Goal: Information Seeking & Learning: Learn about a topic

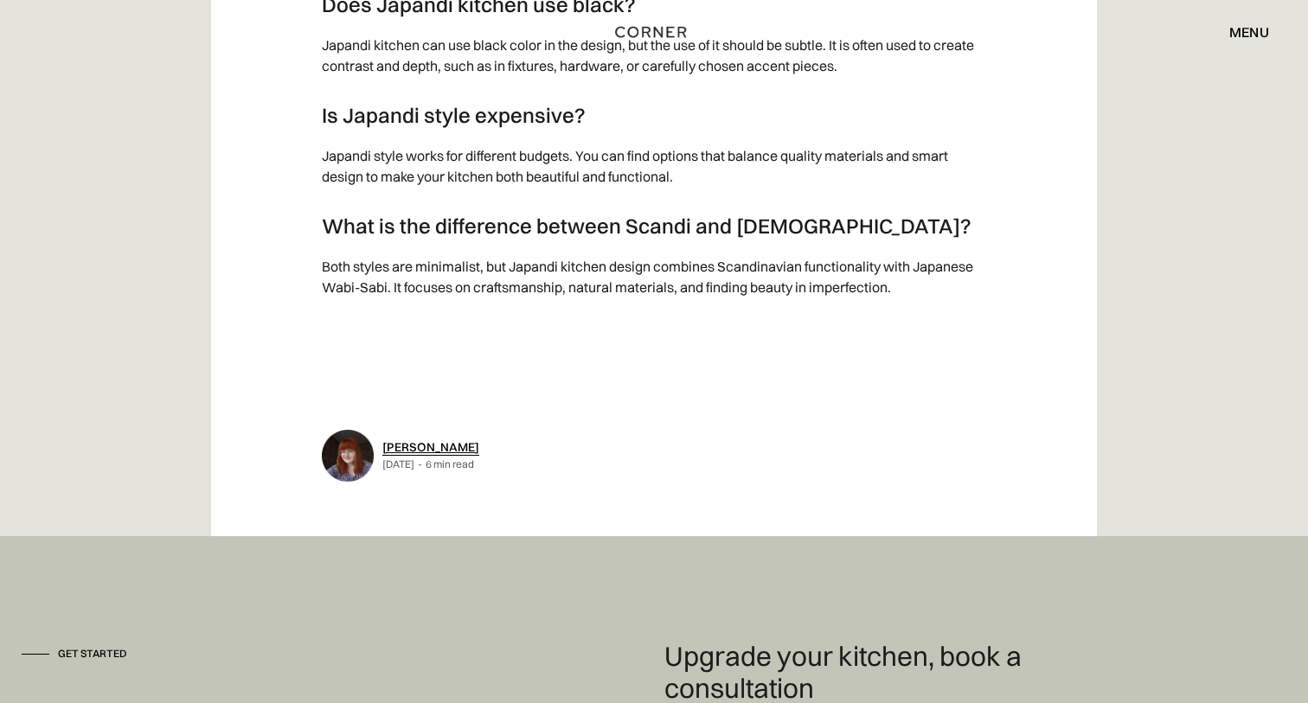
scroll to position [10484, 0]
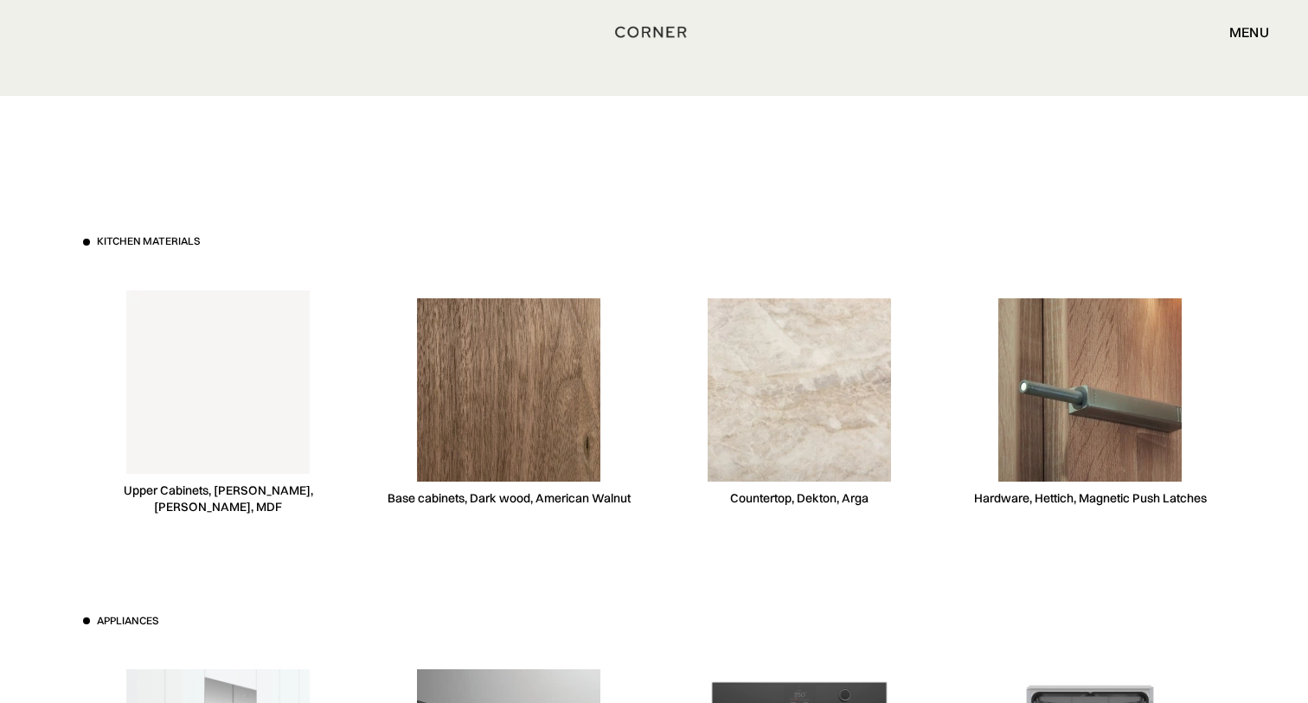
scroll to position [4864, 0]
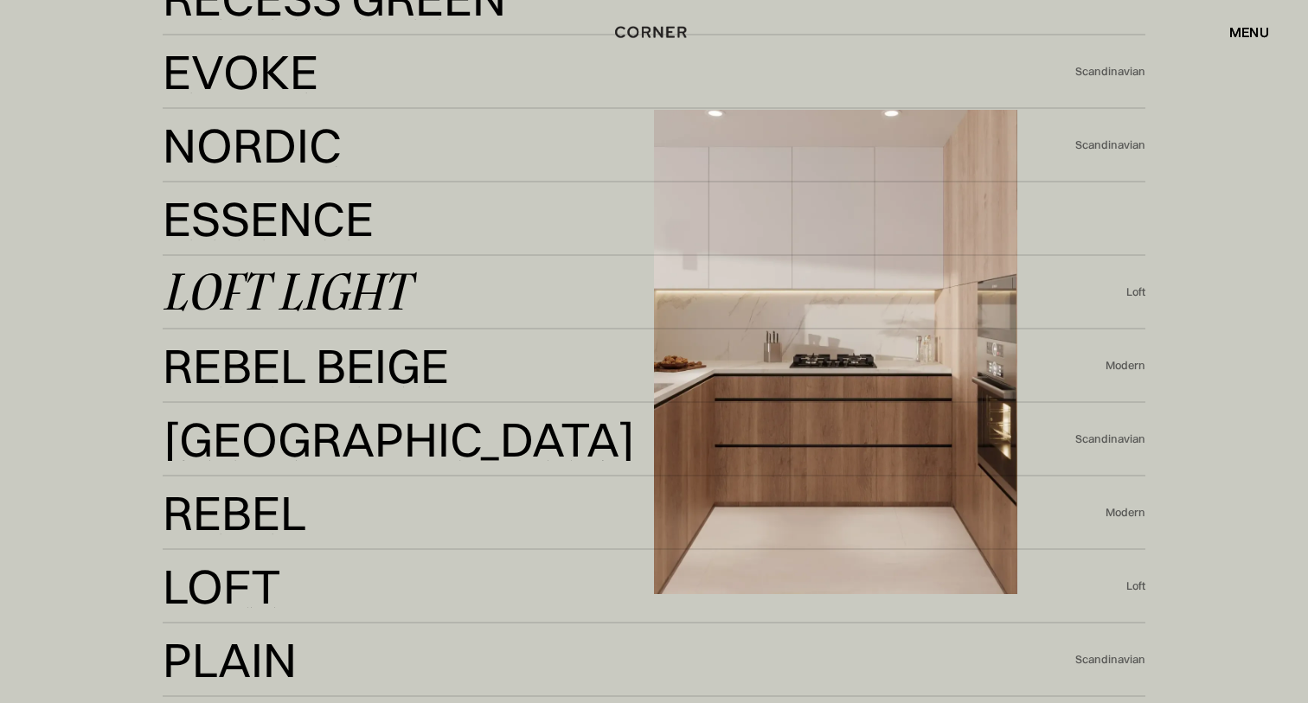
scroll to position [3897, 0]
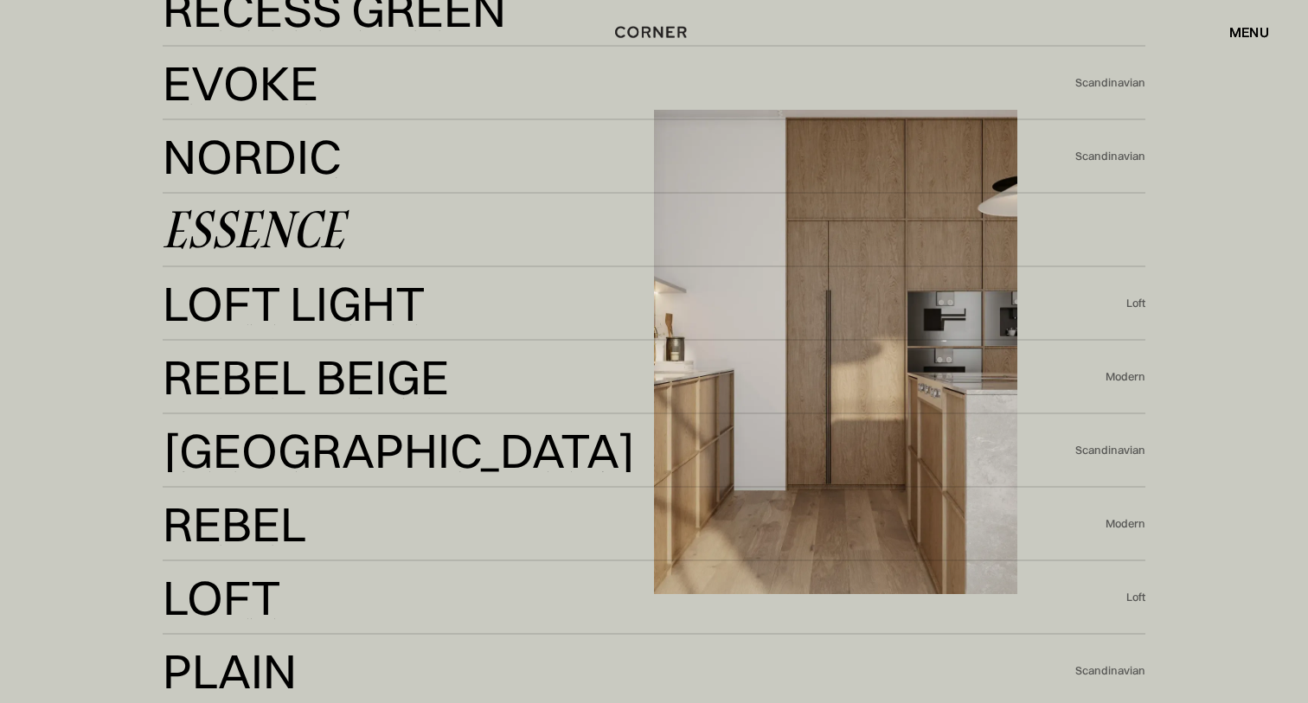
click at [421, 232] on link "Essence Essence" at bounding box center [654, 230] width 982 height 42
click at [397, 220] on link "Essence Essence" at bounding box center [654, 230] width 982 height 42
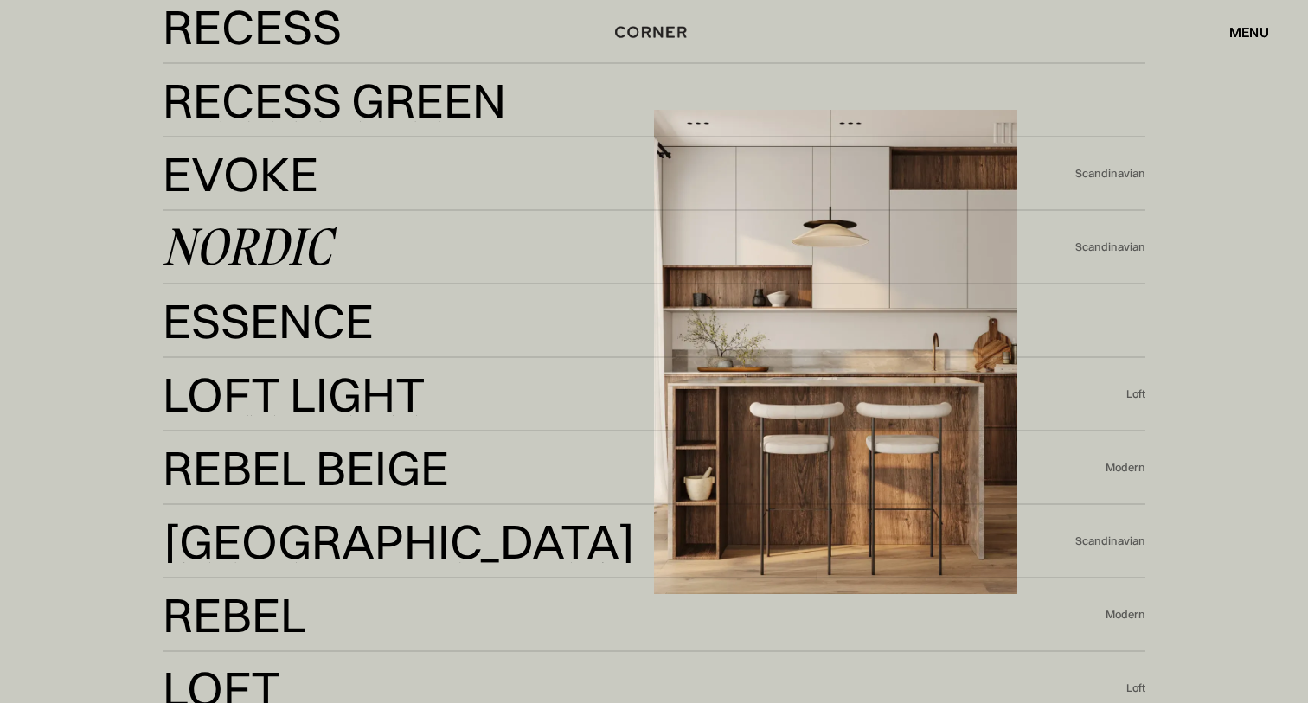
click at [384, 237] on link "Nordic Nordic" at bounding box center [619, 248] width 912 height 42
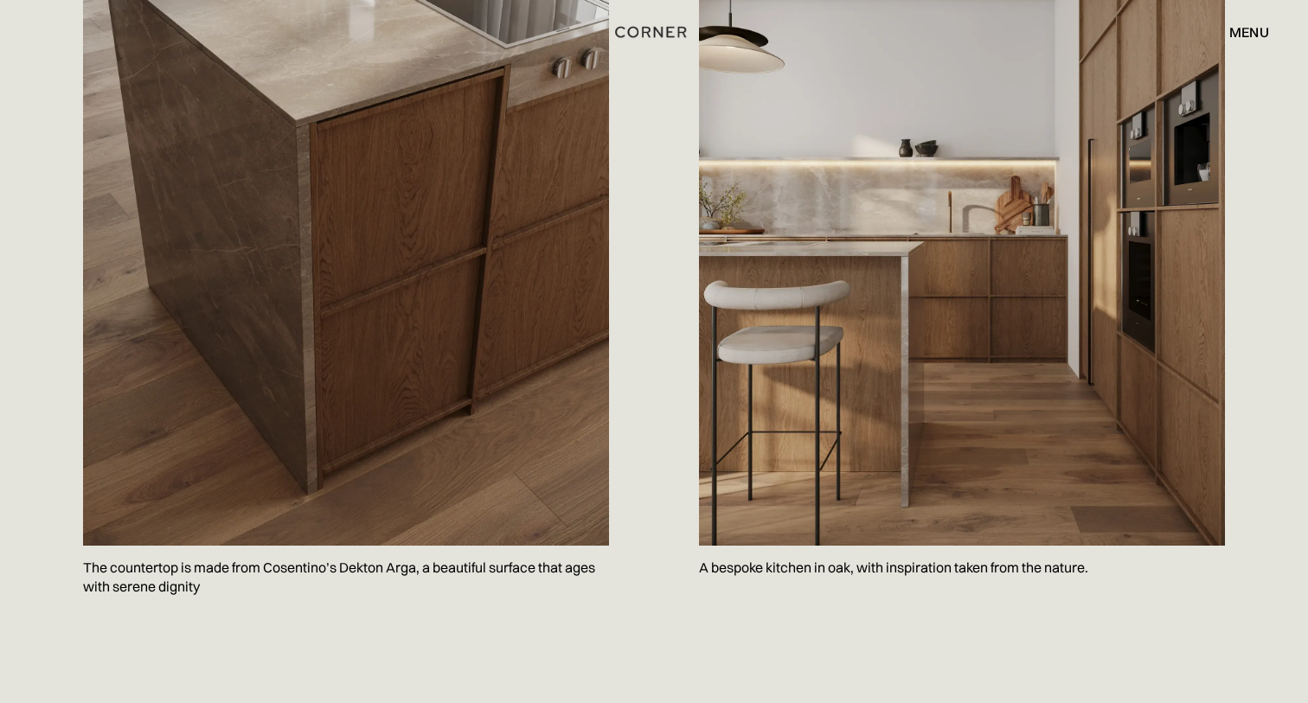
scroll to position [2036, 0]
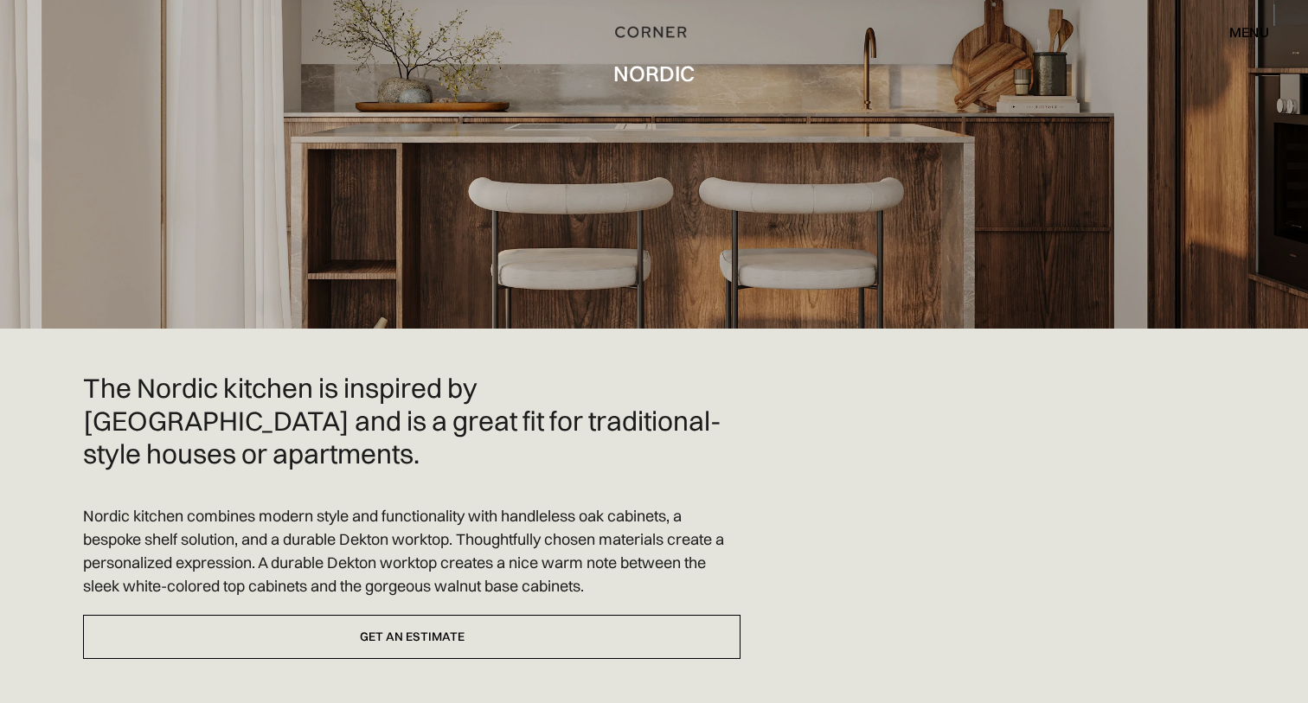
scroll to position [207, 0]
